Goal: Information Seeking & Learning: Find specific fact

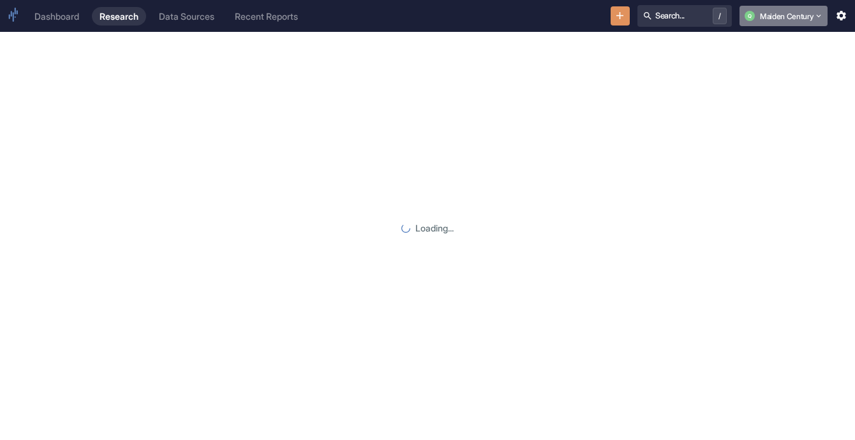
click at [798, 20] on button "Q Maiden Century" at bounding box center [784, 16] width 88 height 20
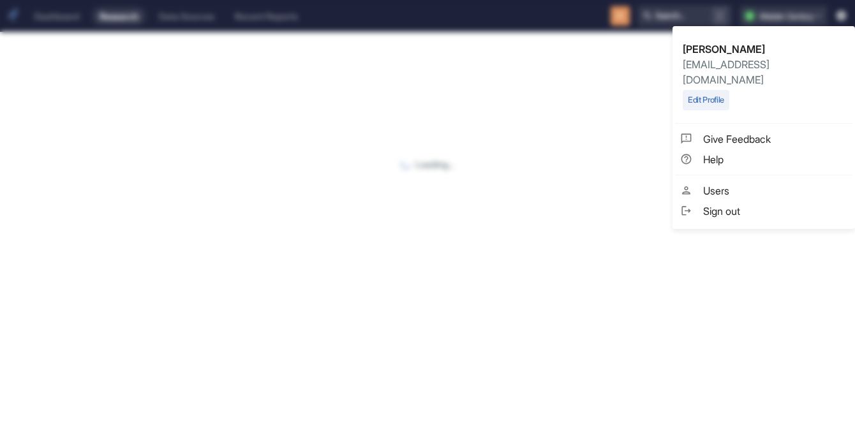
click at [431, 193] on div at bounding box center [427, 220] width 855 height 440
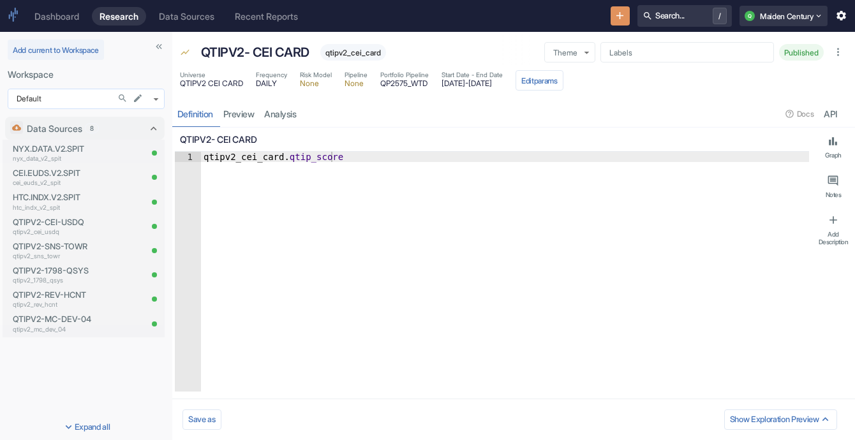
type textarea "x"
click at [156, 101] on body "Dashboard Research Data Sources Recent Reports Search... / Q Maiden Century Add…" at bounding box center [427, 220] width 855 height 440
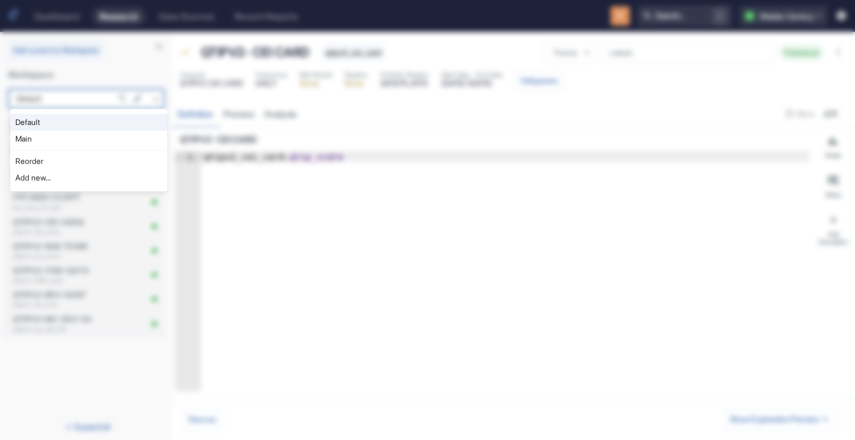
click at [123, 142] on li "Main" at bounding box center [88, 139] width 157 height 17
type input "1008"
type textarea "x"
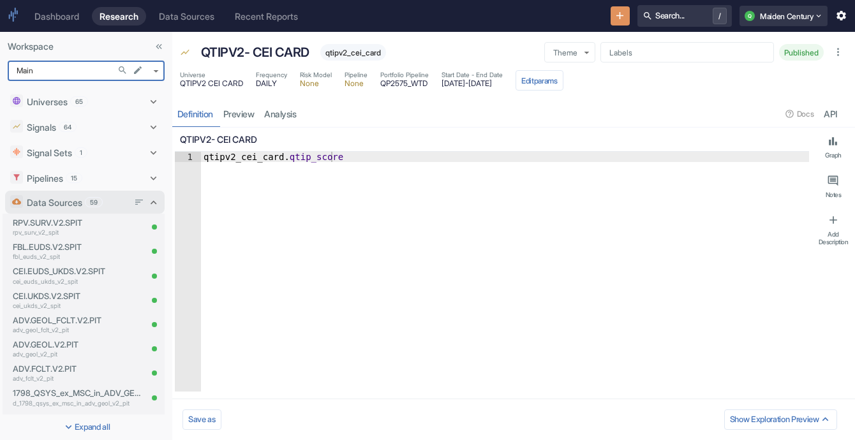
click at [82, 201] on p "Data Sources" at bounding box center [55, 202] width 56 height 13
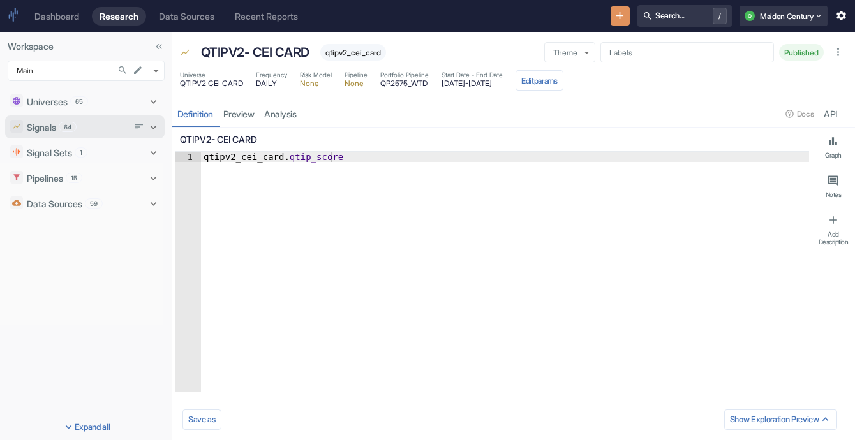
click at [94, 125] on div "Signals 64" at bounding box center [77, 127] width 101 height 13
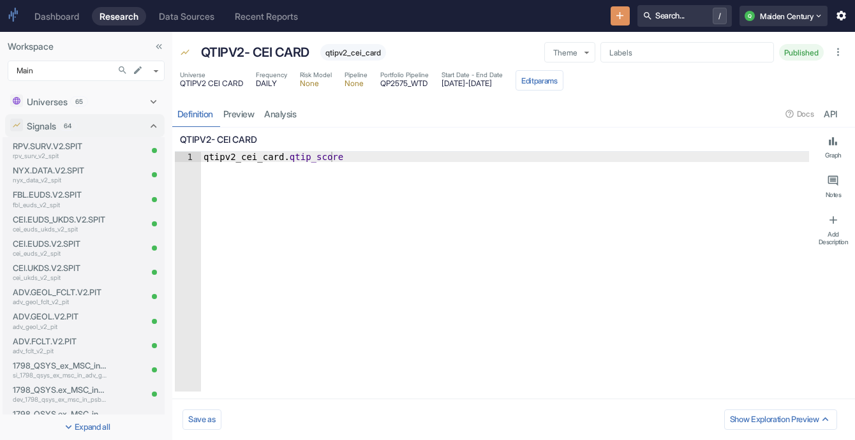
type textarea "x"
click at [82, 146] on p "RPV.SURV.V2.SPIT" at bounding box center [60, 146] width 94 height 12
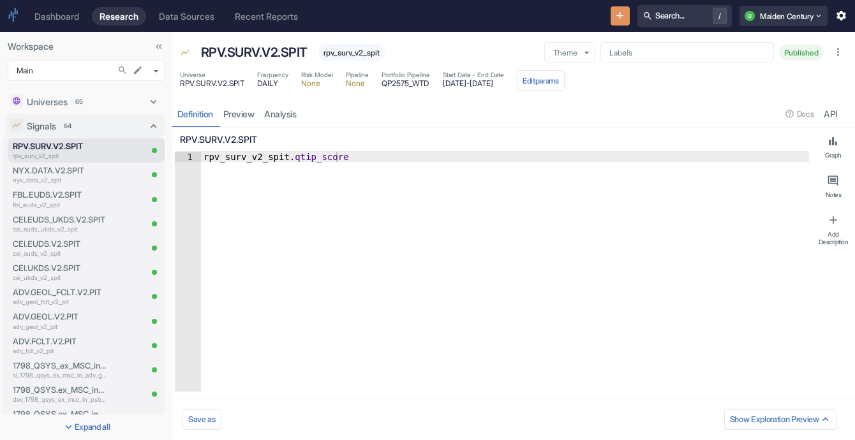
type textarea "x"
click at [290, 121] on link "analysis" at bounding box center [281, 114] width 42 height 26
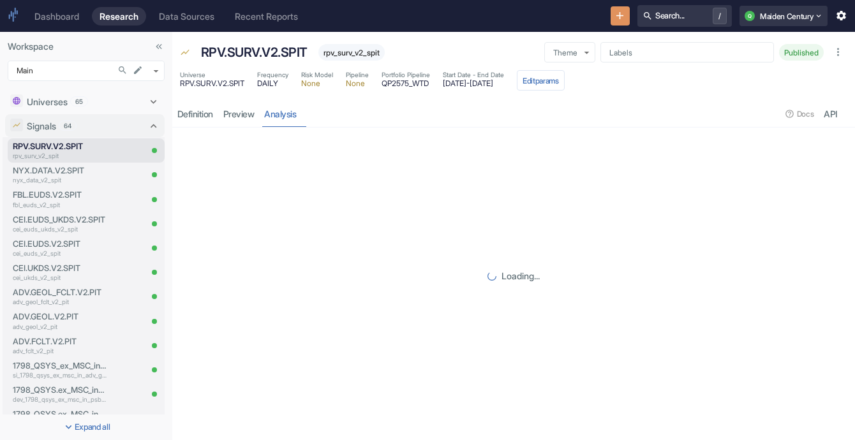
click at [282, 121] on link "analysis" at bounding box center [281, 114] width 42 height 26
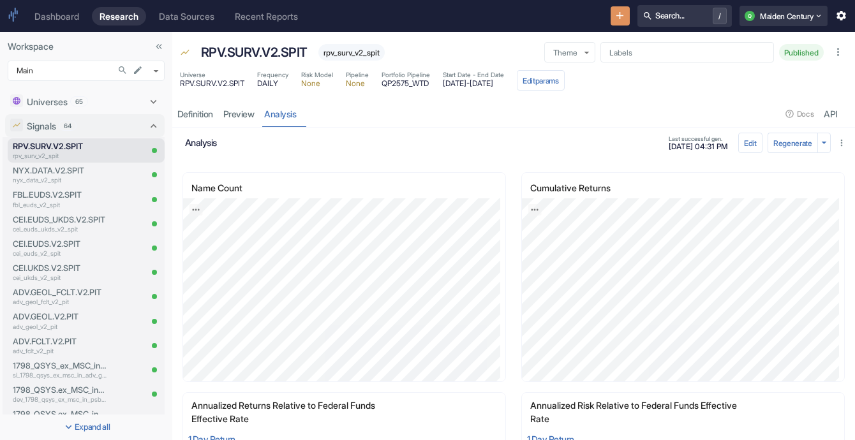
click at [463, 80] on span "[DATE] - [DATE]" at bounding box center [473, 84] width 61 height 8
copy span "[DATE]"
drag, startPoint x: 502, startPoint y: 81, endPoint x: 547, endPoint y: 86, distance: 45.5
click at [547, 86] on div "Universe RPV.SURV.V2.SPIT Frequency DAILY Risk Model None Pipeline None Portfol…" at bounding box center [372, 80] width 385 height 20
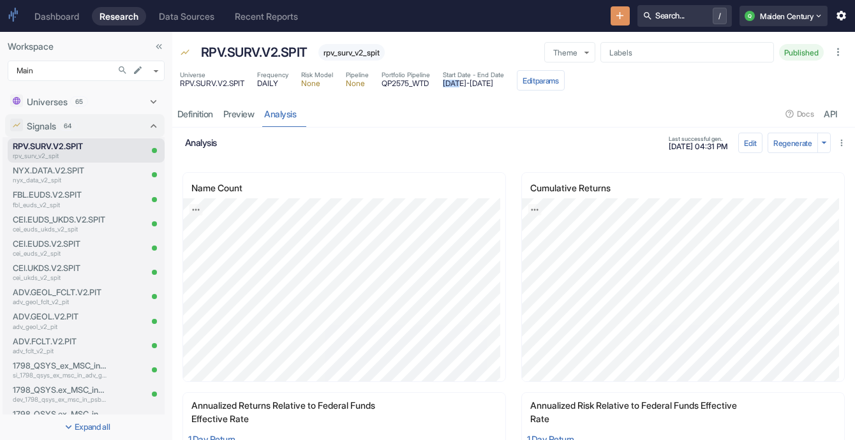
copy span "[DATE]"
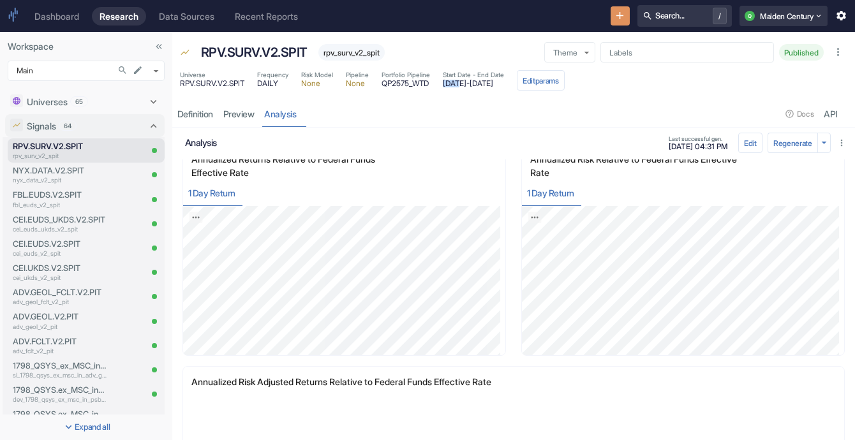
scroll to position [248, 0]
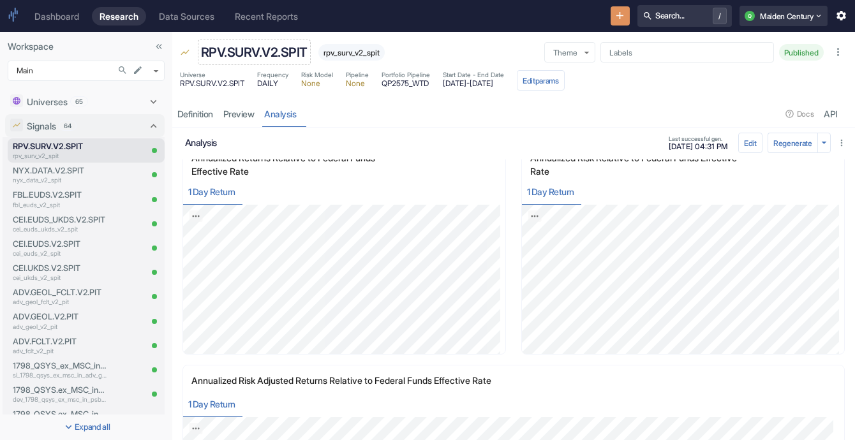
click at [235, 52] on p "RPV.SURV.V2.SPIT" at bounding box center [254, 52] width 107 height 19
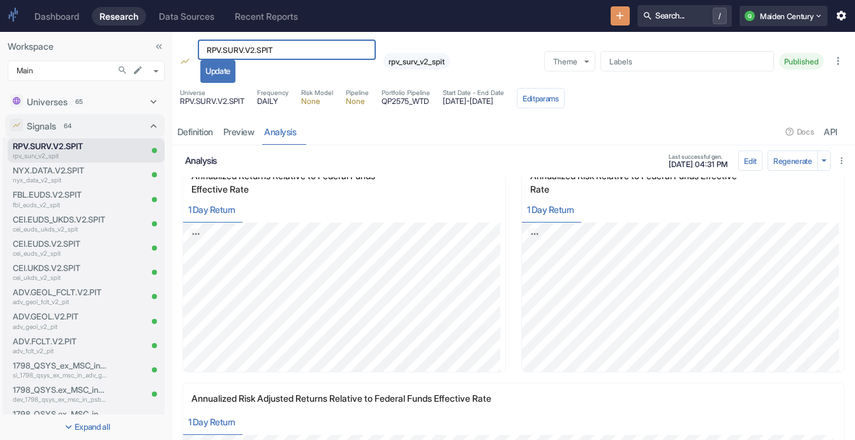
click at [235, 52] on input "RPV.SURV.V2.SPIT" at bounding box center [287, 50] width 178 height 20
click at [265, 43] on input "RPV.SURV.V2.SPIT" at bounding box center [287, 50] width 178 height 20
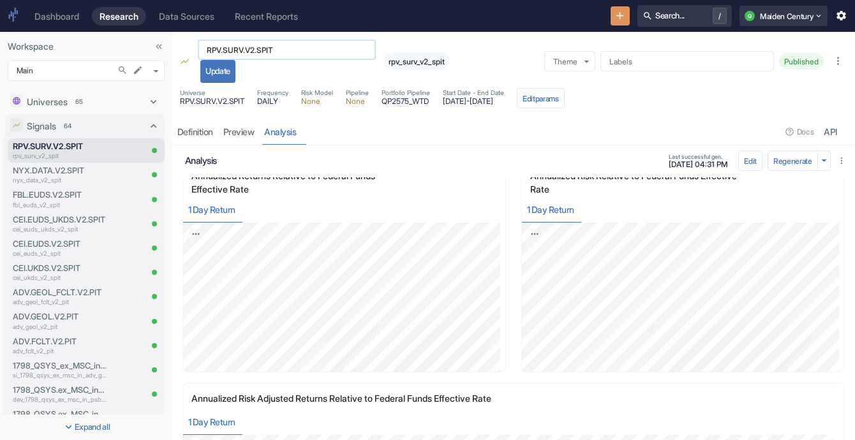
click at [265, 43] on input "RPV.SURV.V2.SPIT" at bounding box center [287, 50] width 178 height 20
click at [410, 65] on span "rpv_surv_v2_spit" at bounding box center [417, 62] width 66 height 10
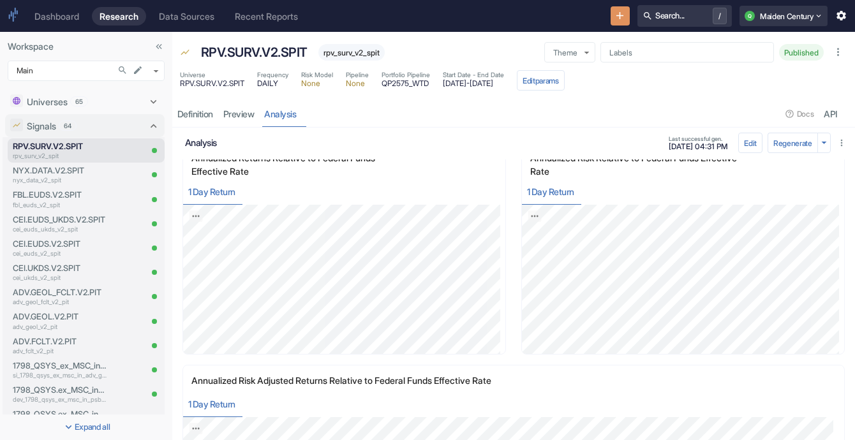
click at [410, 65] on div "RPV.SURV.V2.SPIT rpv_surv_v2_spit Theme ​ Theme Labels Labels Published" at bounding box center [511, 50] width 688 height 36
copy span "rpv_surv_v2_spit"
